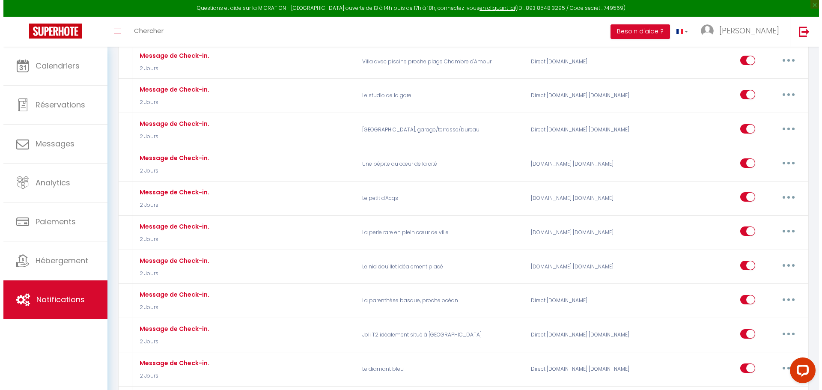
scroll to position [899, 0]
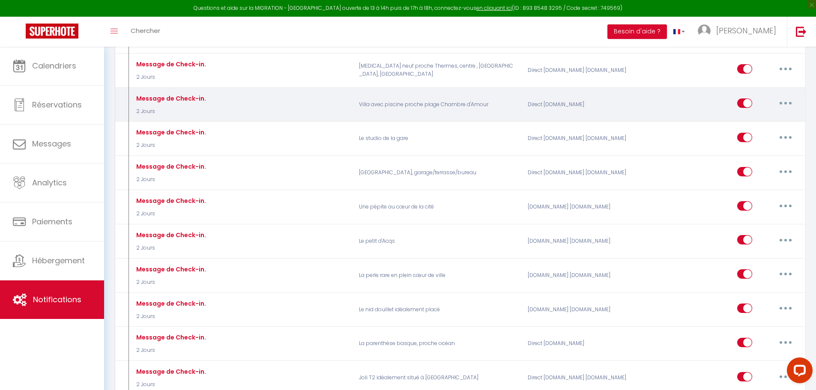
click at [785, 102] on icon "button" at bounding box center [785, 103] width 3 height 3
click at [741, 116] on link "Editer" at bounding box center [762, 123] width 63 height 15
checkbox input "true"
checkbox input "false"
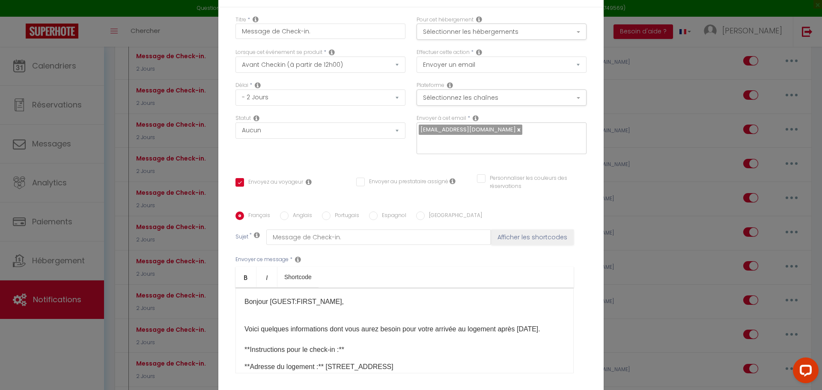
click at [240, 288] on div "​Bonjour [GUEST:FIRST_NAME]​, Voici quelques informations dont vous aurez besoi…" at bounding box center [404, 331] width 338 height 86
click at [241, 288] on div "​Bonjour [GUEST:FIRST_NAME]​, Voici quelques informations dont vous aurez besoi…" at bounding box center [404, 331] width 338 height 86
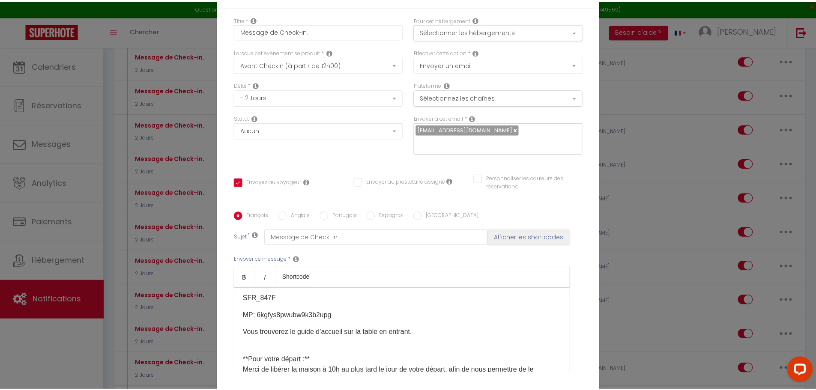
scroll to position [257, 0]
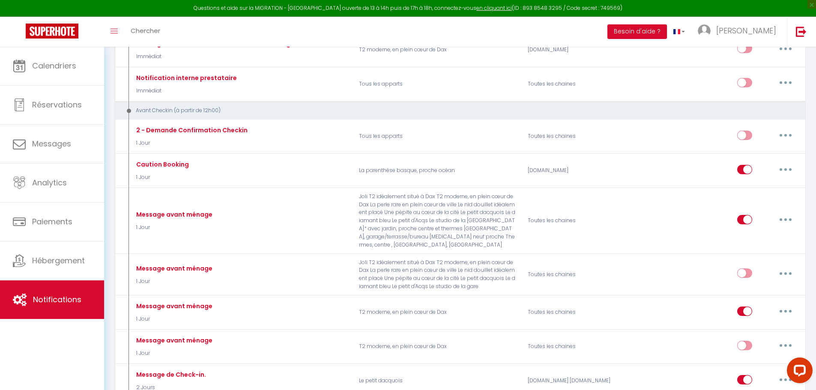
scroll to position [471, 0]
